Goal: Navigation & Orientation: Find specific page/section

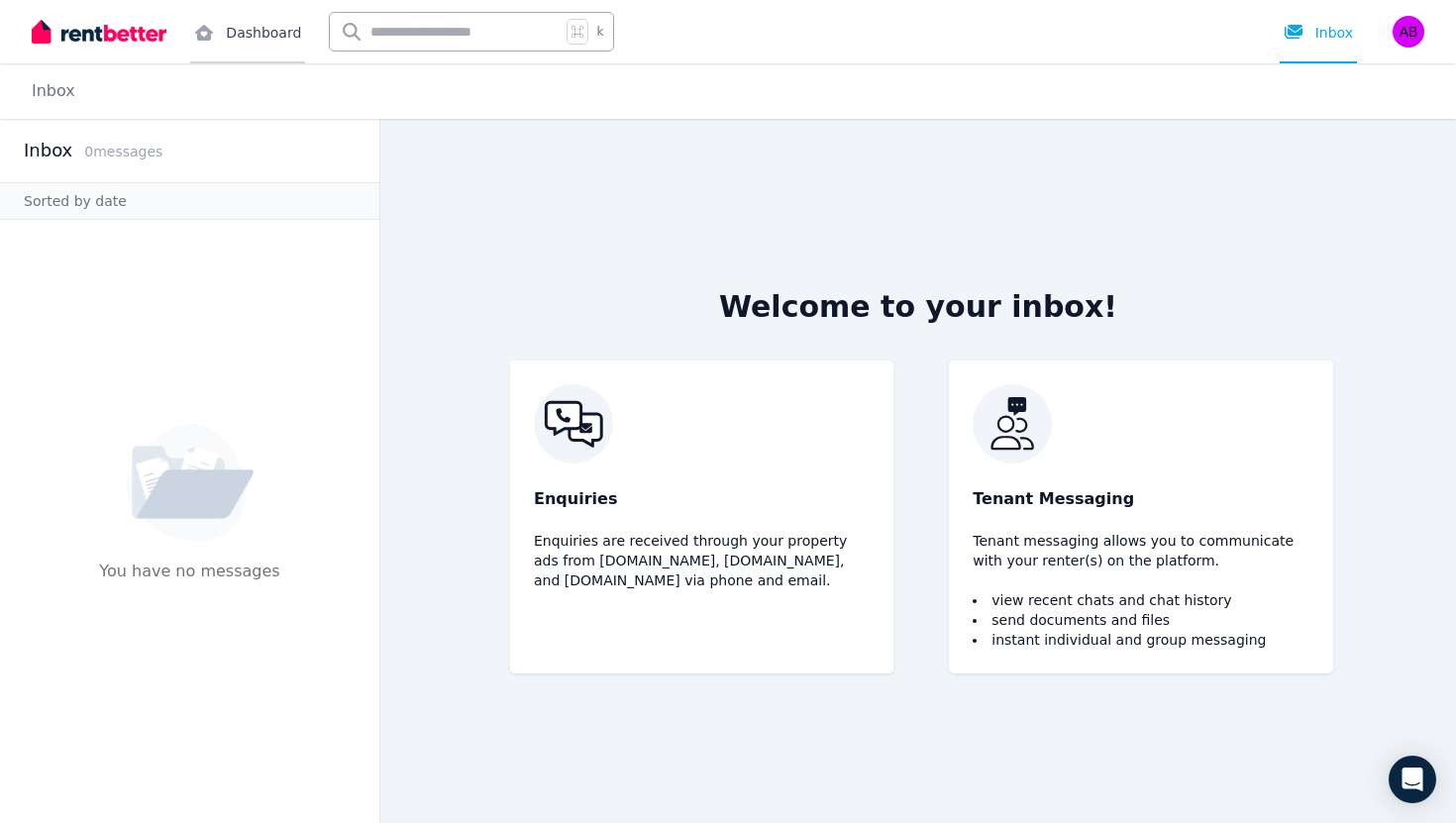
click at [240, 46] on link "Dashboard" at bounding box center [248, 32] width 115 height 64
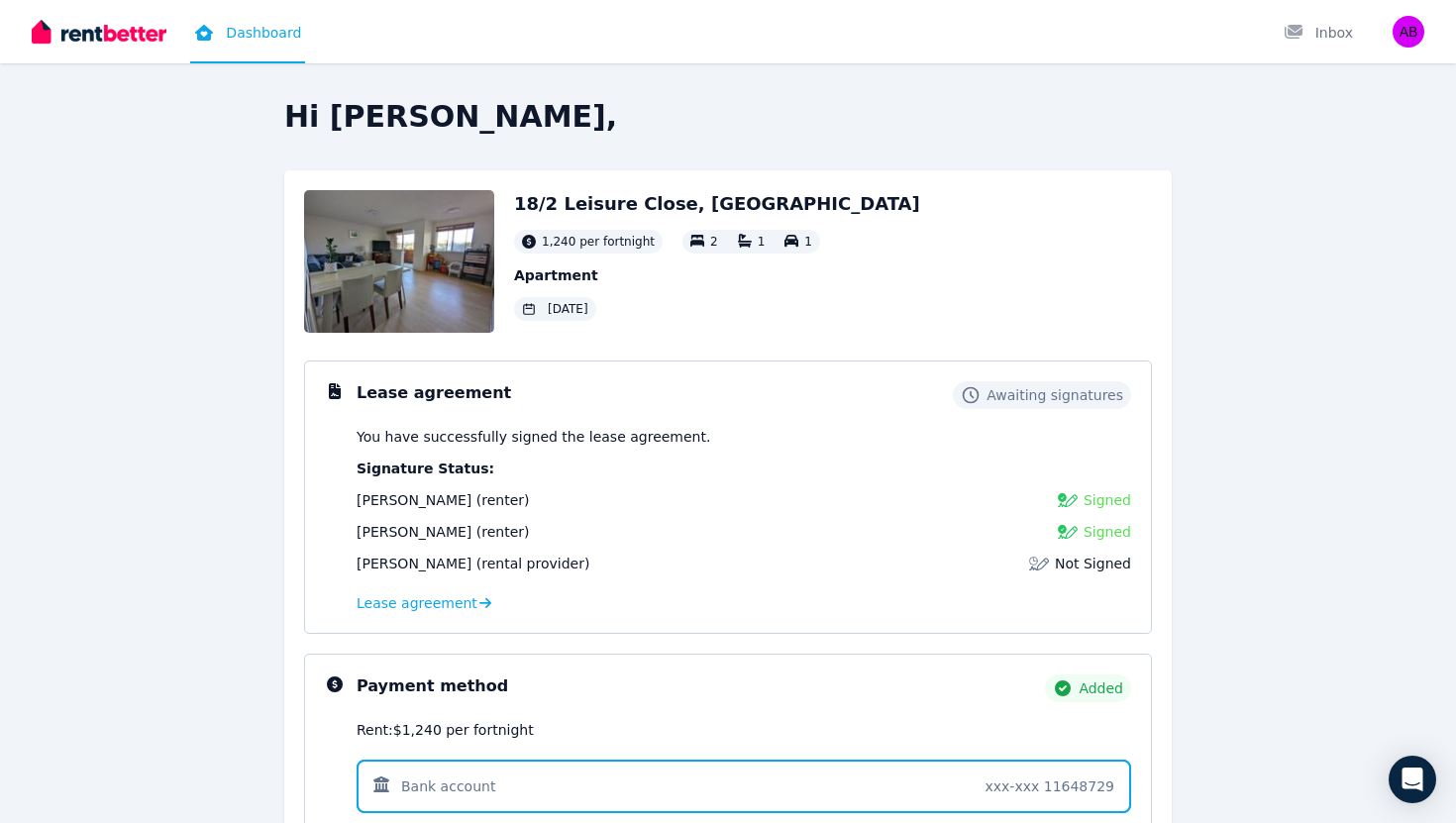
click at [250, 32] on link "Dashboard" at bounding box center [248, 32] width 115 height 64
click at [140, 32] on img at bounding box center [99, 32] width 135 height 30
click at [244, 23] on link "Dashboard" at bounding box center [248, 32] width 115 height 64
